Goal: Transaction & Acquisition: Book appointment/travel/reservation

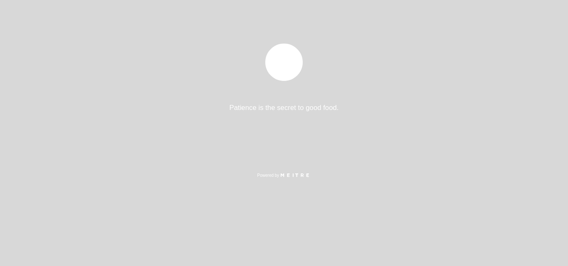
select select "es"
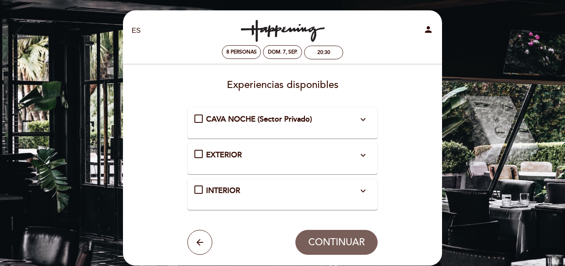
click at [257, 190] on div "INTERIOR expand_more" at bounding box center [282, 191] width 153 height 11
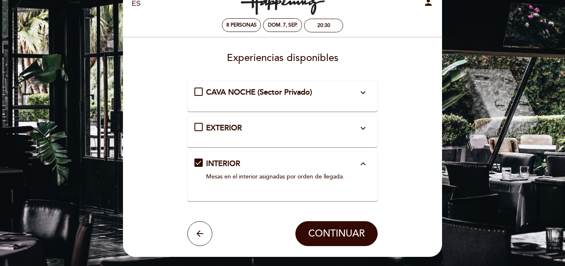
scroll to position [42, 0]
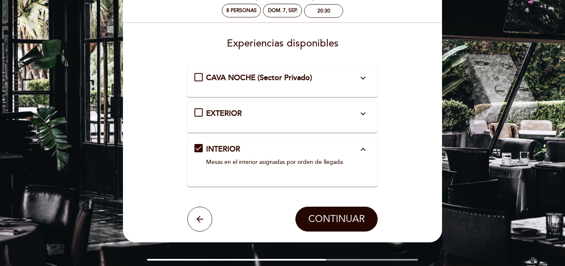
click at [332, 211] on button "CONTINUAR" at bounding box center [337, 219] width 82 height 25
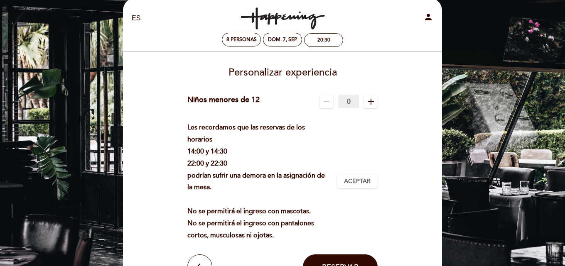
scroll to position [49, 0]
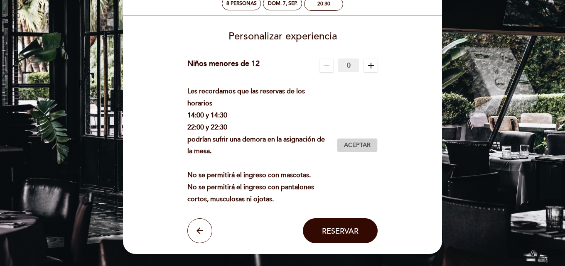
click at [361, 142] on span "Aceptar" at bounding box center [357, 145] width 27 height 9
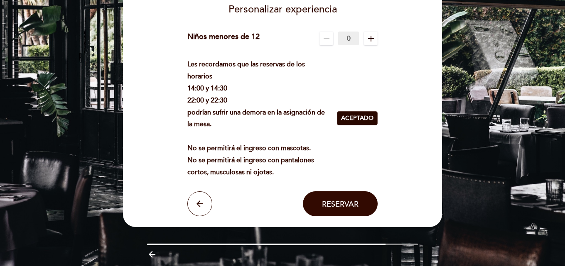
scroll to position [90, 0]
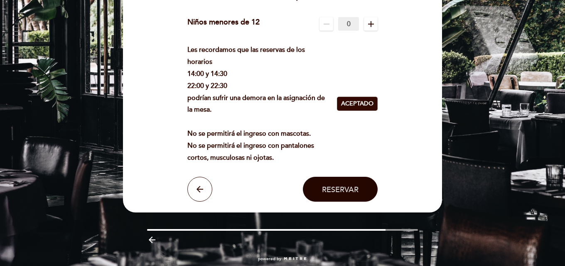
click at [338, 189] on span "Reservar" at bounding box center [340, 189] width 37 height 9
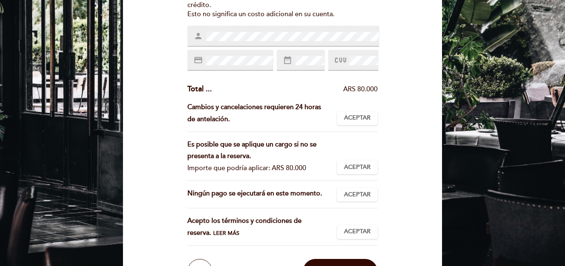
scroll to position [99, 0]
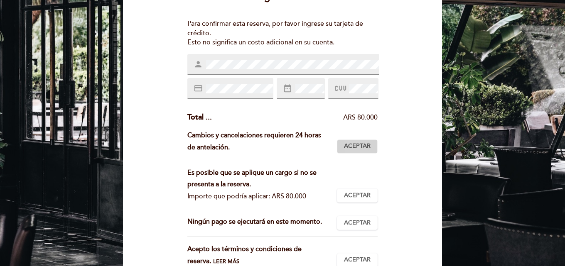
click at [357, 152] on button "Aceptar Aceptado" at bounding box center [357, 147] width 41 height 14
click at [361, 195] on span "Aceptar" at bounding box center [357, 196] width 27 height 9
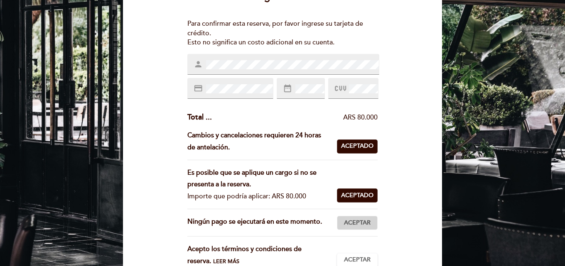
click at [360, 222] on span "Aceptar" at bounding box center [357, 223] width 27 height 9
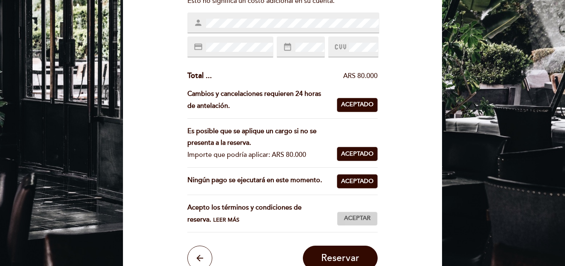
click at [357, 214] on button "Aceptar Aceptado" at bounding box center [357, 219] width 41 height 14
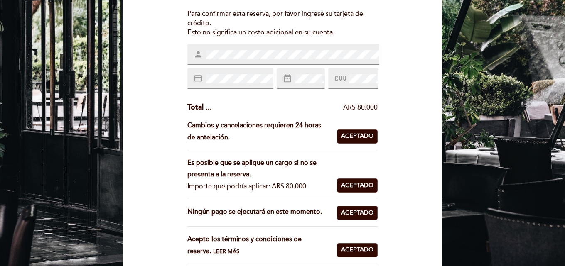
scroll to position [58, 0]
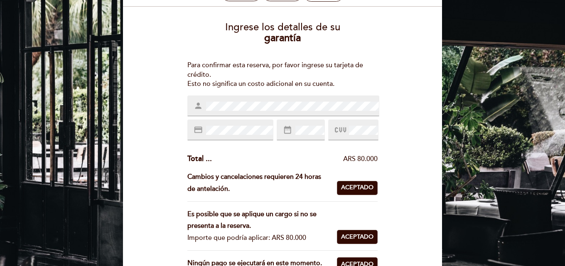
click at [252, 94] on div "Ingrese los detalles de su garantía Para confirmar esta reserva, por favor ingr…" at bounding box center [283, 184] width 308 height 339
click at [251, 101] on span at bounding box center [292, 106] width 175 height 10
click at [190, 110] on div "Ingrese los detalles de su garantía Para confirmar esta reserva, por favor ingr…" at bounding box center [283, 184] width 308 height 339
click at [225, 137] on div "credit_card" at bounding box center [230, 130] width 86 height 21
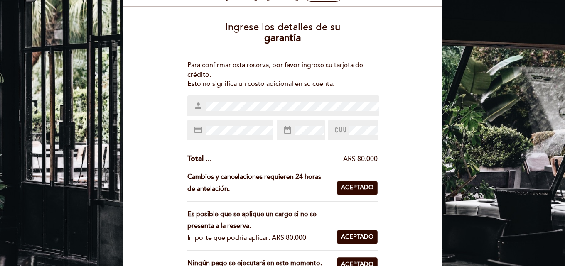
click at [227, 136] on div "credit_card" at bounding box center [230, 130] width 86 height 21
click at [305, 137] on div "date_range" at bounding box center [301, 130] width 48 height 21
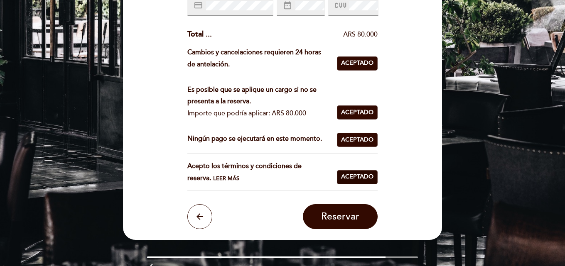
scroll to position [224, 0]
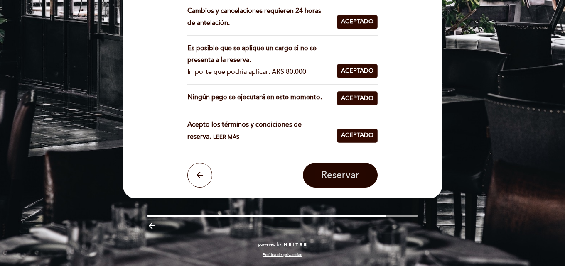
click at [349, 170] on span "Reservar" at bounding box center [340, 176] width 38 height 12
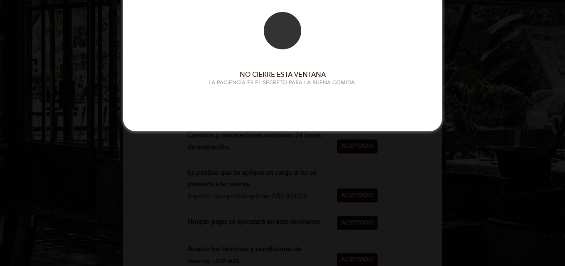
scroll to position [0, 0]
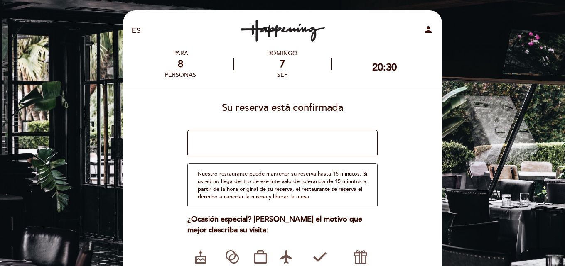
click at [296, 135] on textarea at bounding box center [282, 143] width 191 height 27
type textarea "h"
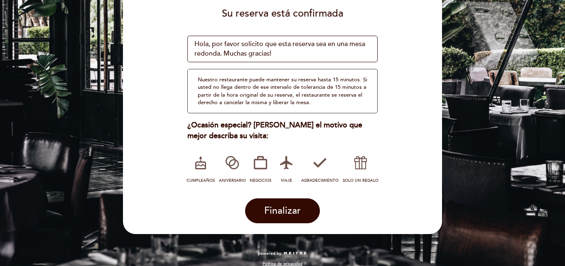
scroll to position [104, 0]
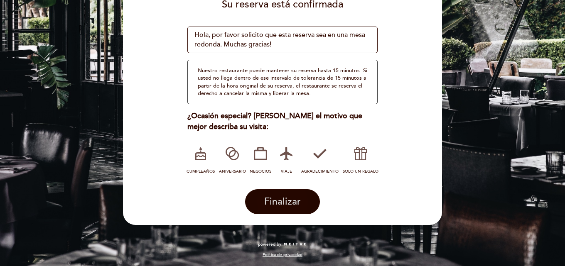
type textarea "Hola, por favor solicito que esta reserva sea en una mesa redonda. Muchas graci…"
click at [287, 202] on span "Finalizar" at bounding box center [282, 202] width 37 height 12
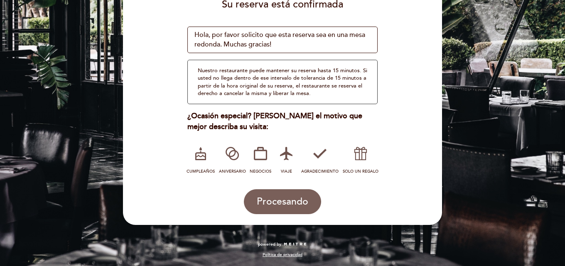
scroll to position [0, 0]
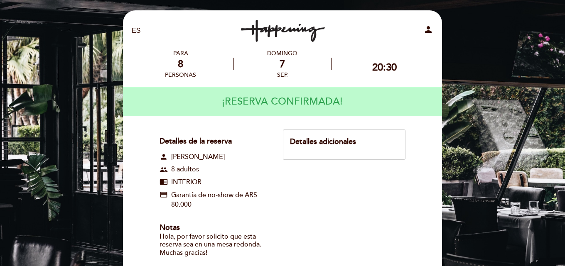
click at [367, 153] on div "Detalles adicionales" at bounding box center [344, 145] width 123 height 30
click at [362, 144] on div "Detalles adicionales" at bounding box center [344, 142] width 108 height 11
click at [309, 135] on div "Detalles adicionales" at bounding box center [344, 145] width 123 height 30
click at [310, 140] on div "Detalles adicionales" at bounding box center [344, 142] width 108 height 11
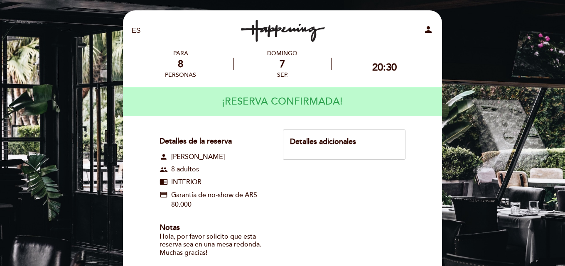
click at [310, 140] on div "Detalles adicionales" at bounding box center [344, 142] width 108 height 11
